Goal: Navigation & Orientation: Find specific page/section

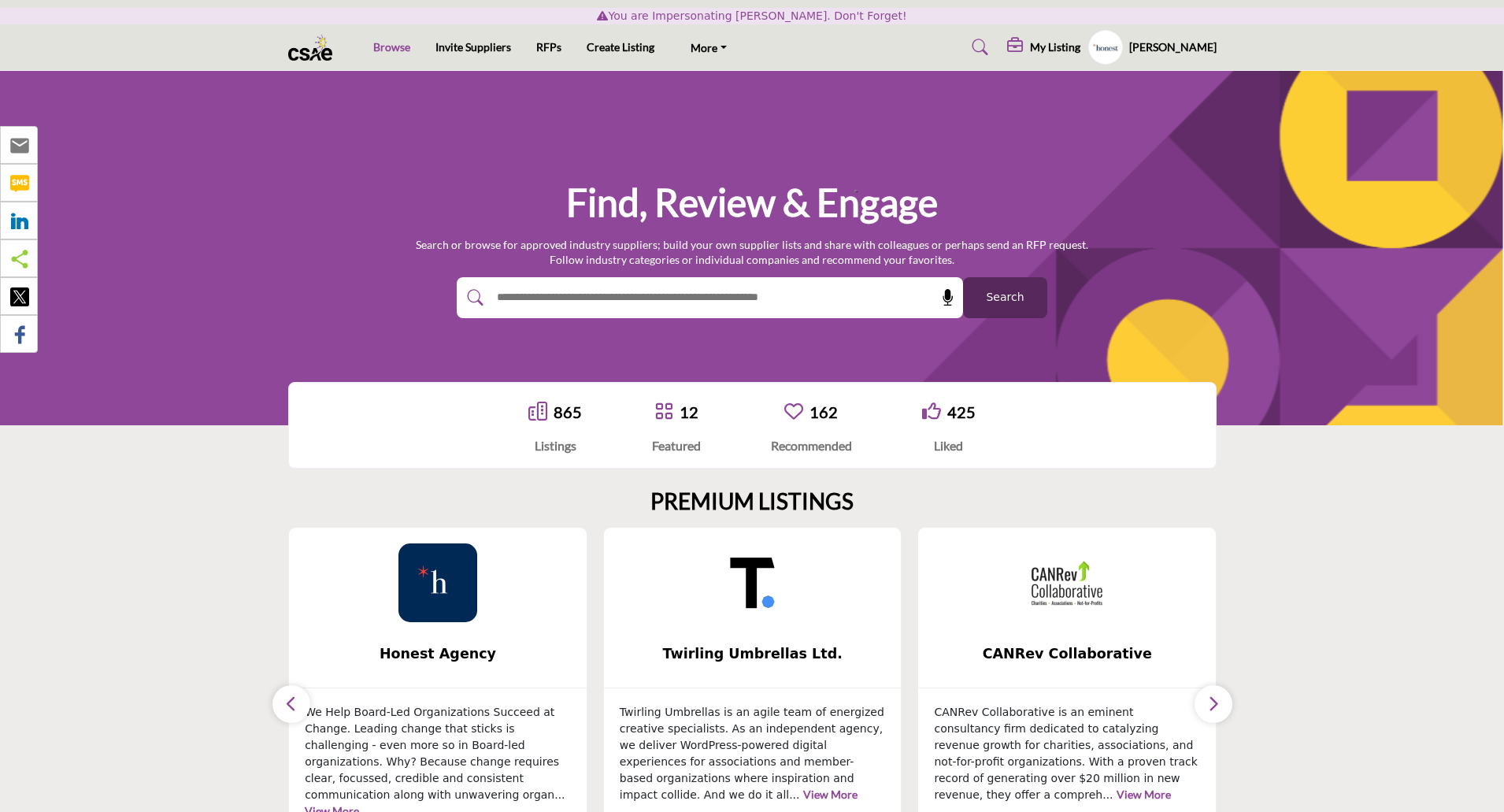
click at [396, 43] on link "Browse" at bounding box center [392, 47] width 37 height 13
